Goal: Information Seeking & Learning: Compare options

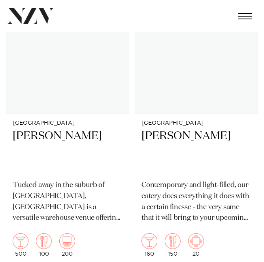
scroll to position [8240, 0]
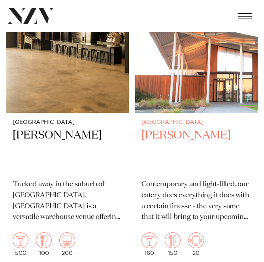
click at [146, 128] on h2 "Percy" at bounding box center [196, 150] width 110 height 45
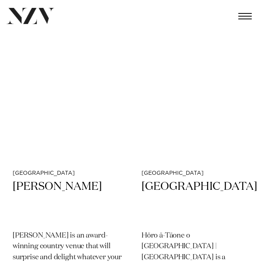
scroll to position [11690, 0]
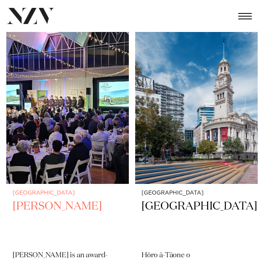
click at [92, 205] on h2 "LaValla" at bounding box center [68, 221] width 110 height 45
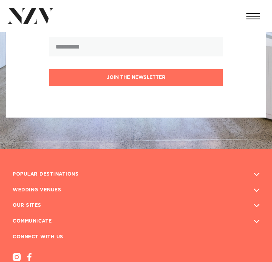
scroll to position [18191, 0]
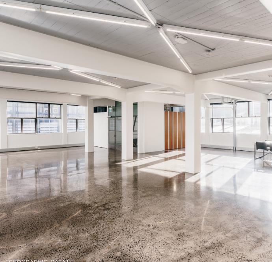
scroll to position [56, 0]
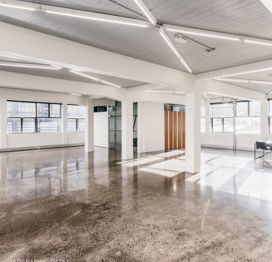
click at [254, 187] on img at bounding box center [136, 126] width 272 height 365
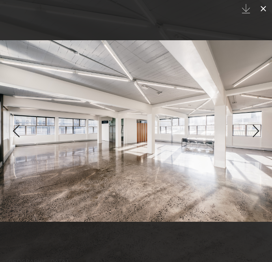
click at [264, 13] on icon at bounding box center [263, 8] width 9 height 9
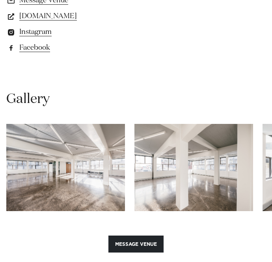
scroll to position [689, 0]
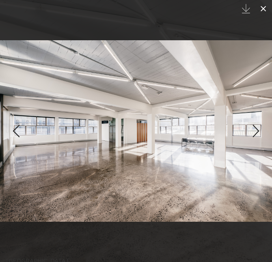
scroll to position [56, 0]
click at [264, 10] on icon at bounding box center [263, 8] width 9 height 9
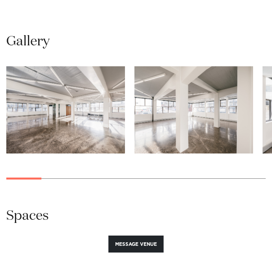
scroll to position [748, 0]
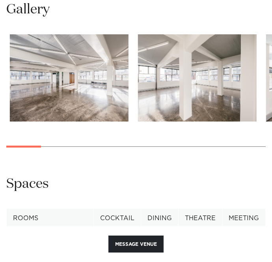
click at [41, 147] on swiper-container at bounding box center [136, 96] width 272 height 125
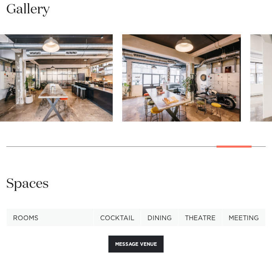
click at [245, 148] on div at bounding box center [234, 147] width 35 height 2
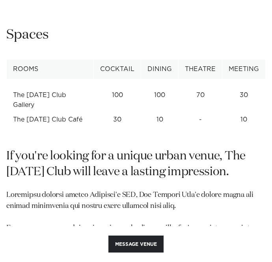
scroll to position [884, 0]
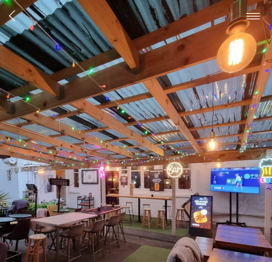
click at [219, 102] on img at bounding box center [136, 182] width 272 height 365
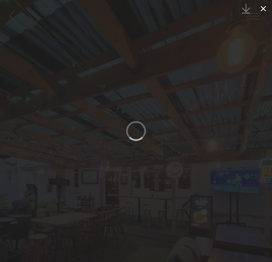
click at [266, 9] on icon at bounding box center [263, 8] width 9 height 9
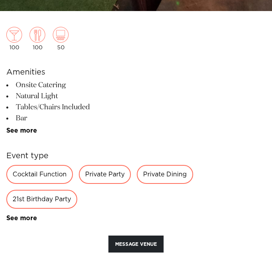
scroll to position [354, 0]
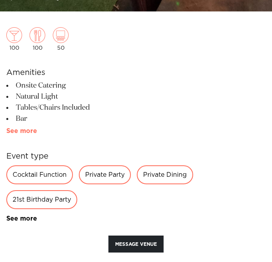
click at [22, 130] on link "See more" at bounding box center [37, 131] width 62 height 6
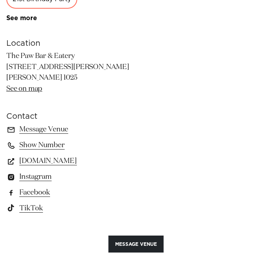
scroll to position [632, 0]
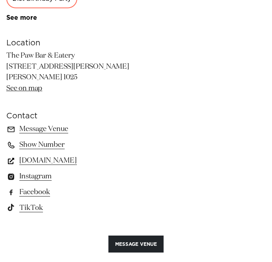
click at [86, 161] on link "www.thepawbar.co.nz" at bounding box center [136, 160] width 260 height 11
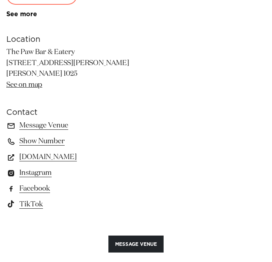
scroll to position [373, 0]
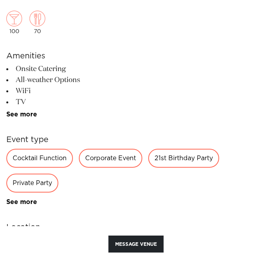
scroll to position [372, 0]
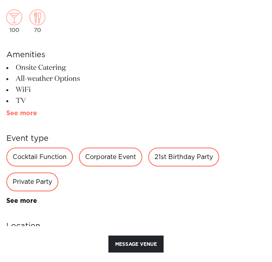
click at [31, 114] on link "See more" at bounding box center [37, 113] width 62 height 6
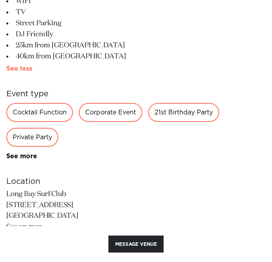
scroll to position [577, 0]
